Goal: Find specific page/section: Find specific page/section

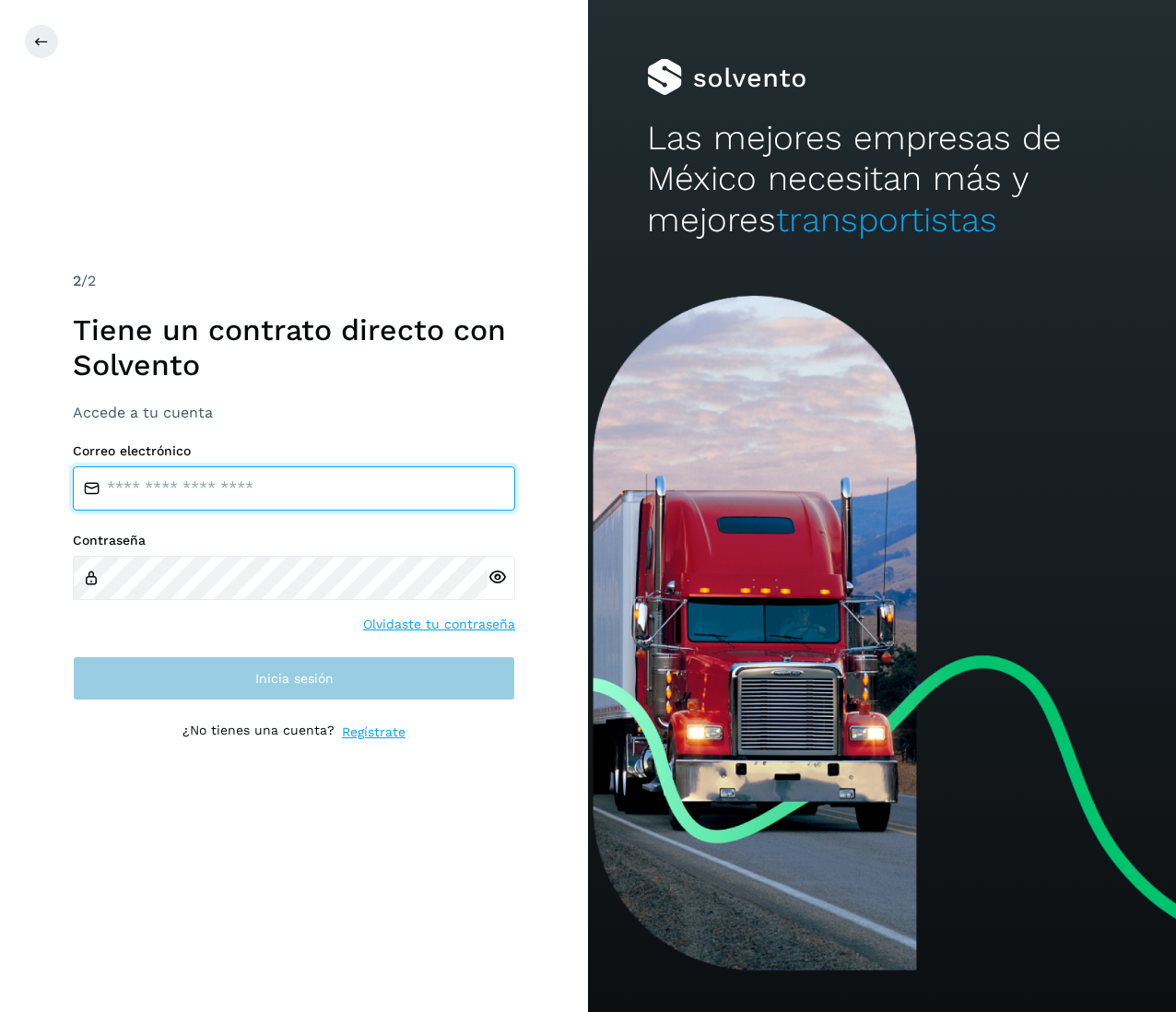
type input "**********"
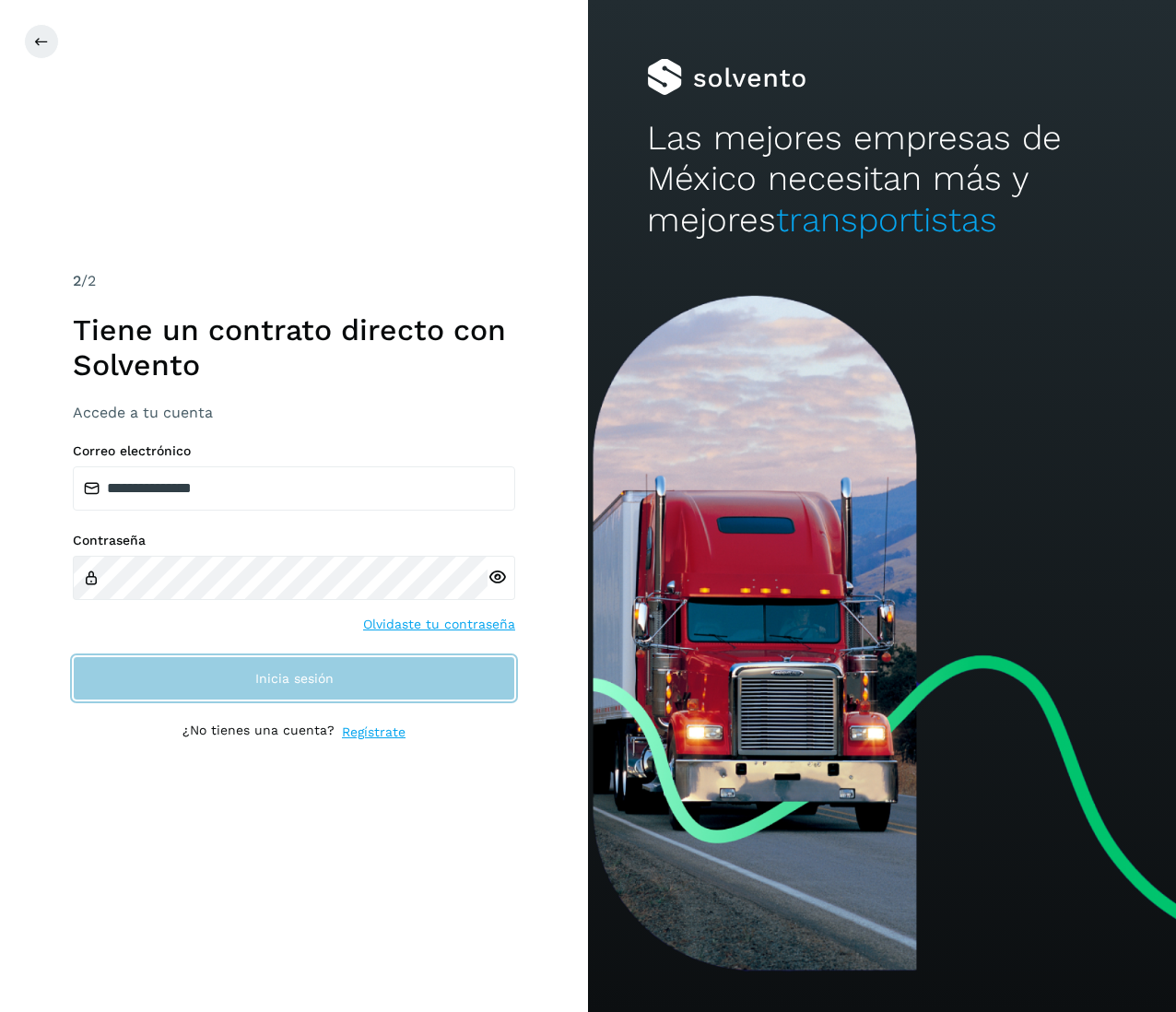
click at [365, 662] on button "Inicia sesión" at bounding box center [294, 679] width 442 height 44
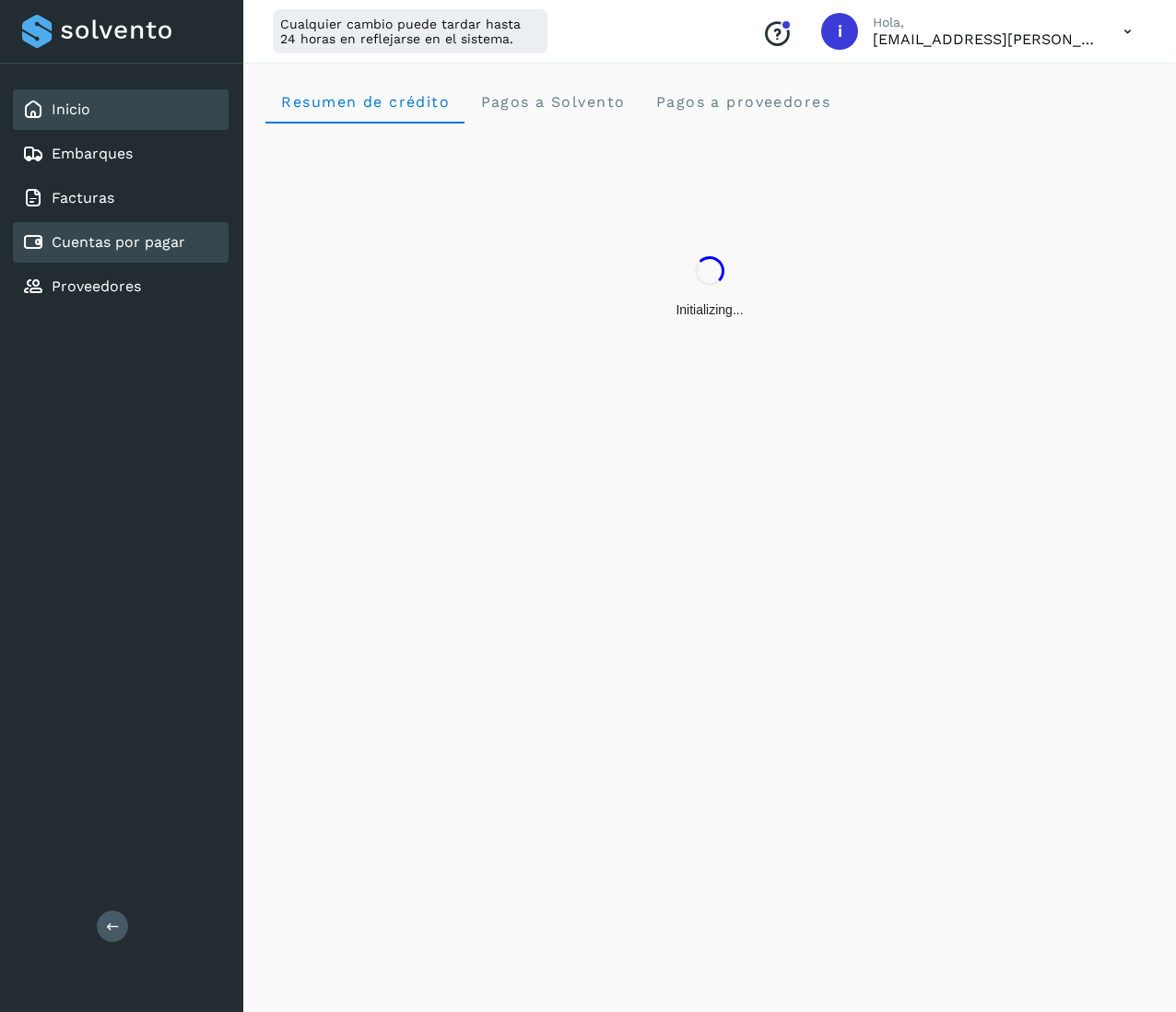
click at [101, 234] on link "Cuentas por pagar" at bounding box center [119, 242] width 134 height 17
